Goal: Share content: Share content

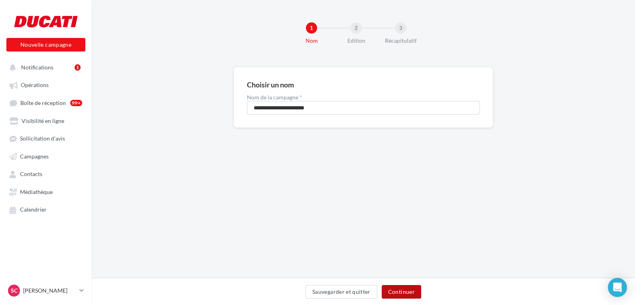
drag, startPoint x: 400, startPoint y: 290, endPoint x: 395, endPoint y: 191, distance: 99.5
click at [400, 290] on button "Continuer" at bounding box center [401, 292] width 39 height 14
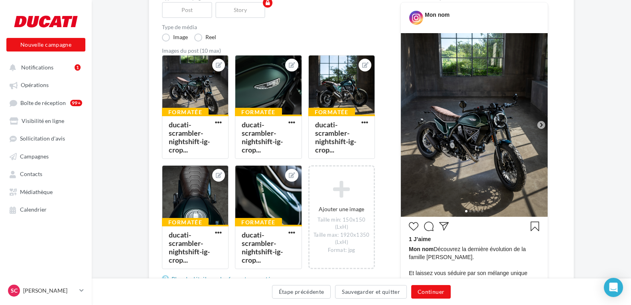
scroll to position [199, 0]
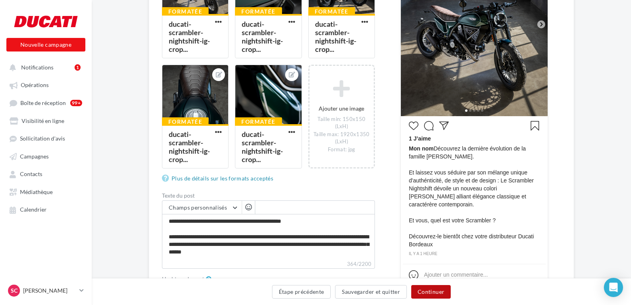
click at [431, 295] on button "Continuer" at bounding box center [430, 292] width 39 height 14
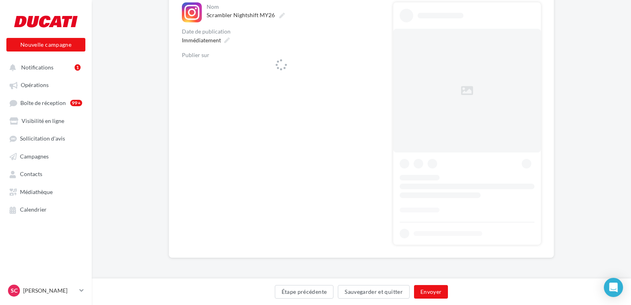
scroll to position [91, 0]
click at [253, 72] on span "ducatibordeauxmerignac" at bounding box center [236, 70] width 63 height 9
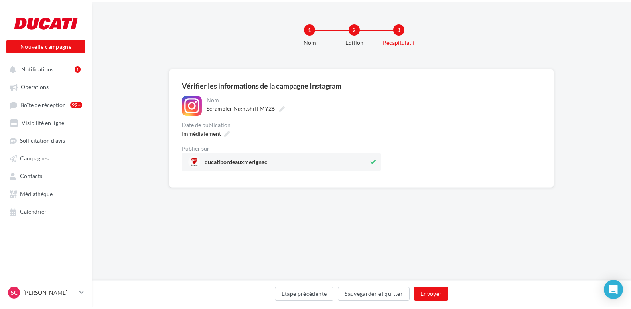
scroll to position [0, 0]
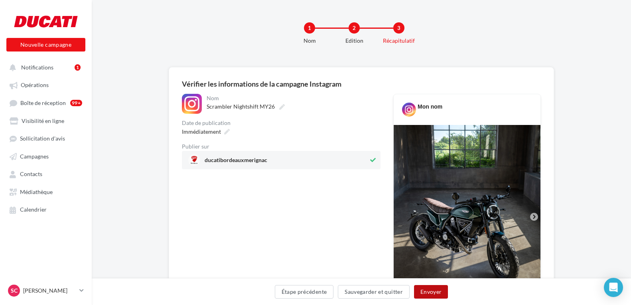
click at [426, 294] on button "Envoyer" at bounding box center [431, 292] width 34 height 14
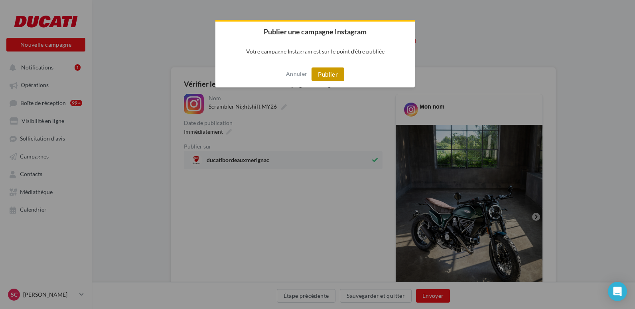
click at [328, 73] on button "Publier" at bounding box center [328, 74] width 33 height 14
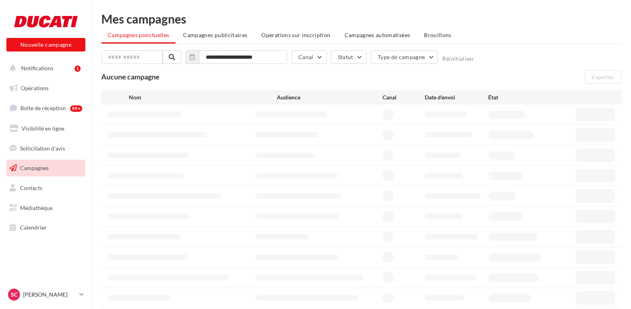
click at [46, 66] on span "Notifications" at bounding box center [37, 68] width 32 height 7
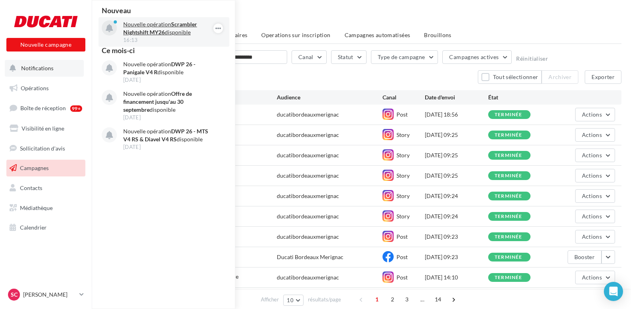
click at [142, 32] on strong "Scrambler Nightshift MY26" at bounding box center [160, 28] width 74 height 15
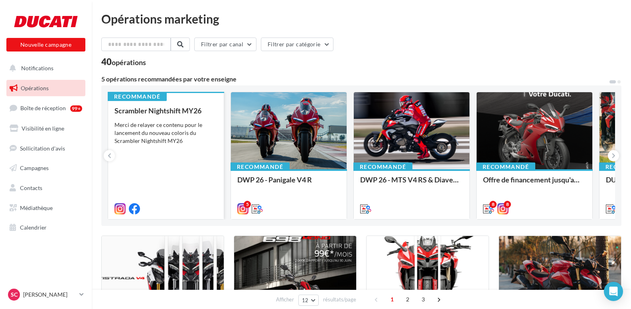
click at [184, 132] on div "Merci de relayer ce contenu pour le lancement du nouveau coloris du Scrambler N…" at bounding box center [165, 133] width 103 height 24
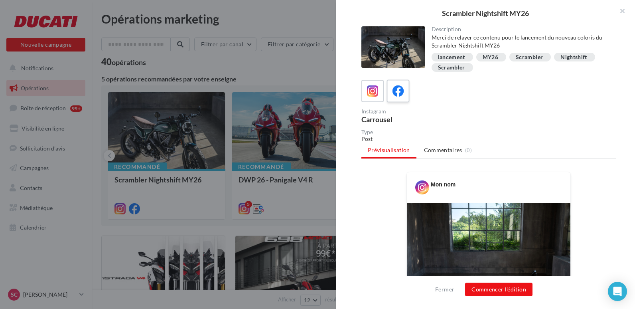
click at [397, 85] on icon at bounding box center [399, 91] width 12 height 12
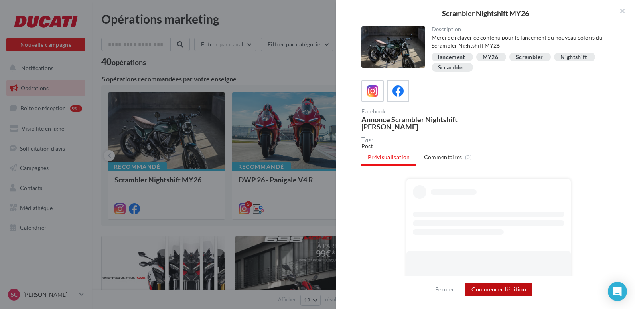
click at [497, 289] on button "Commencer l'édition" at bounding box center [498, 289] width 67 height 14
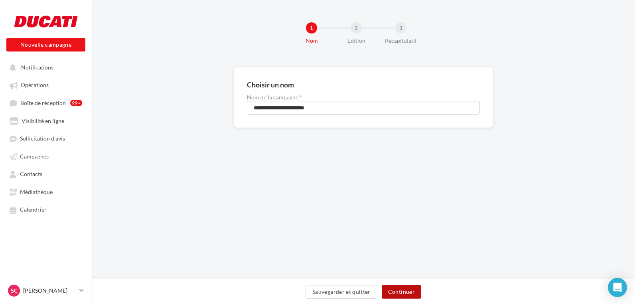
click at [402, 288] on button "Continuer" at bounding box center [401, 292] width 39 height 14
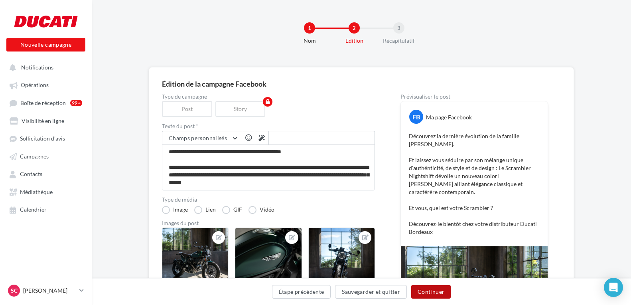
click at [439, 292] on button "Continuer" at bounding box center [430, 292] width 39 height 14
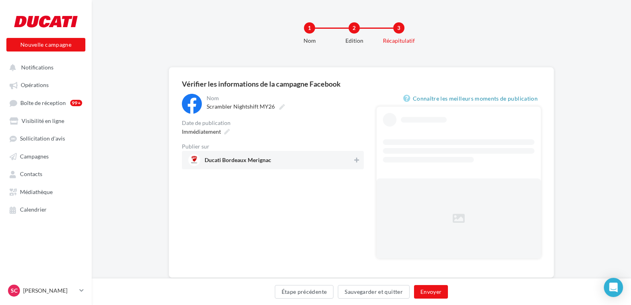
click at [326, 156] on span "Ducati Bordeaux Merignac" at bounding box center [270, 160] width 164 height 12
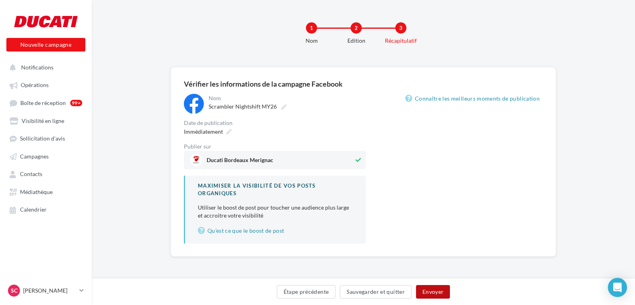
click at [425, 294] on button "Envoyer" at bounding box center [433, 292] width 34 height 14
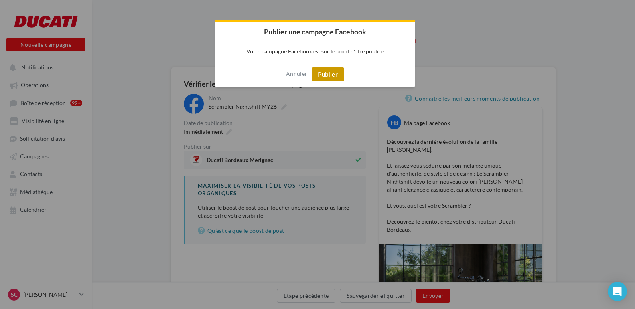
click at [325, 71] on button "Publier" at bounding box center [328, 74] width 33 height 14
